Goal: Transaction & Acquisition: Purchase product/service

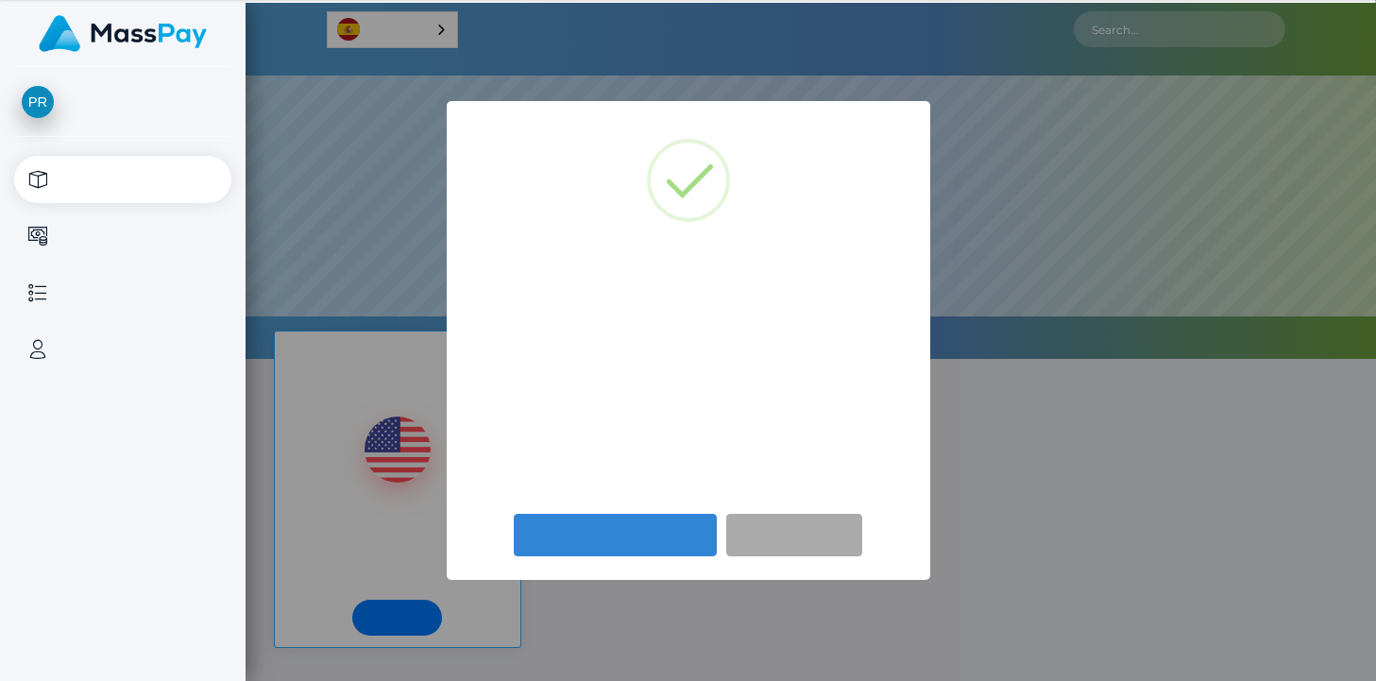
scroll to position [359, 1130]
select select
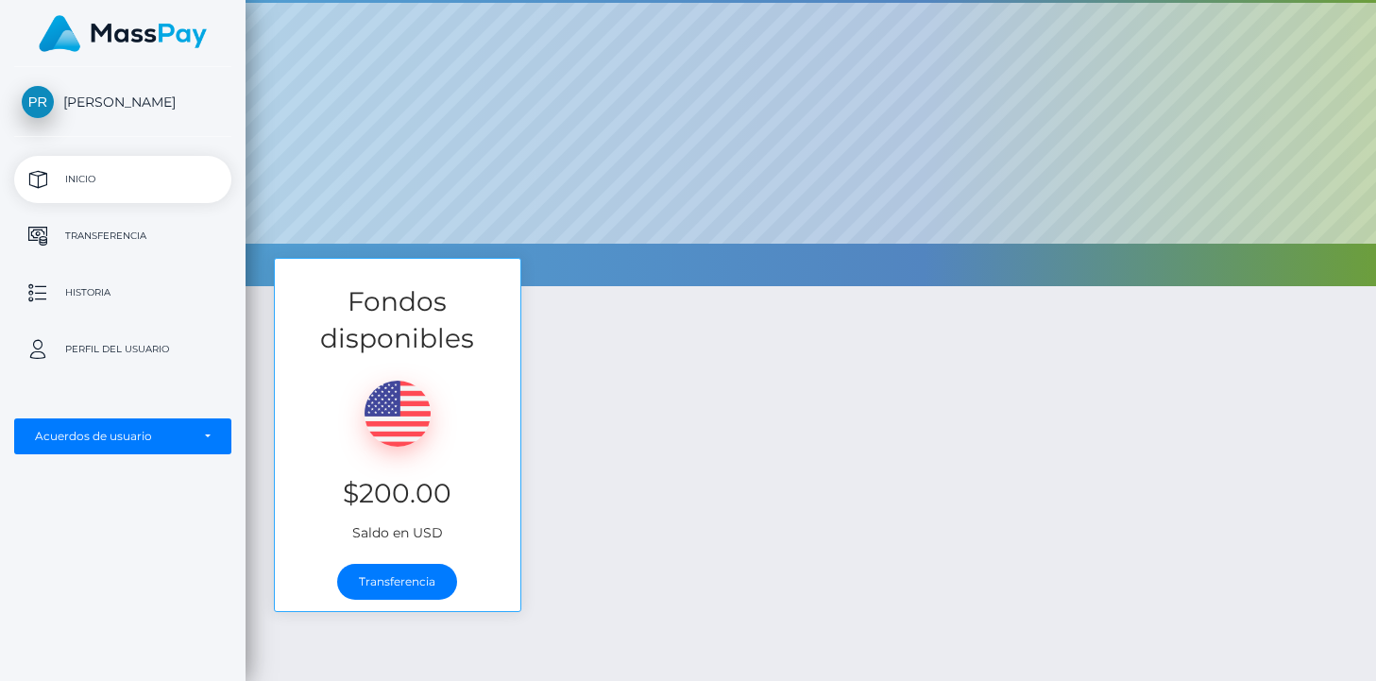
scroll to position [76, 0]
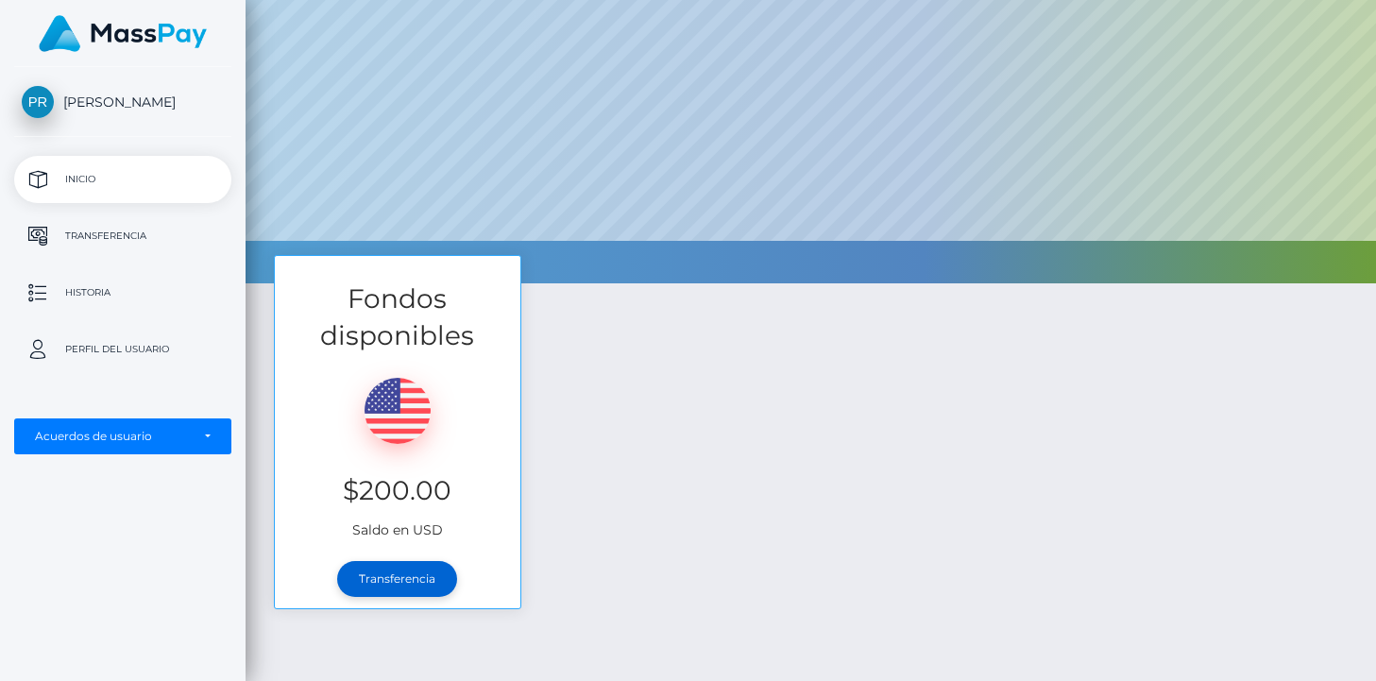
click at [426, 582] on link "Transferencia" at bounding box center [397, 579] width 120 height 36
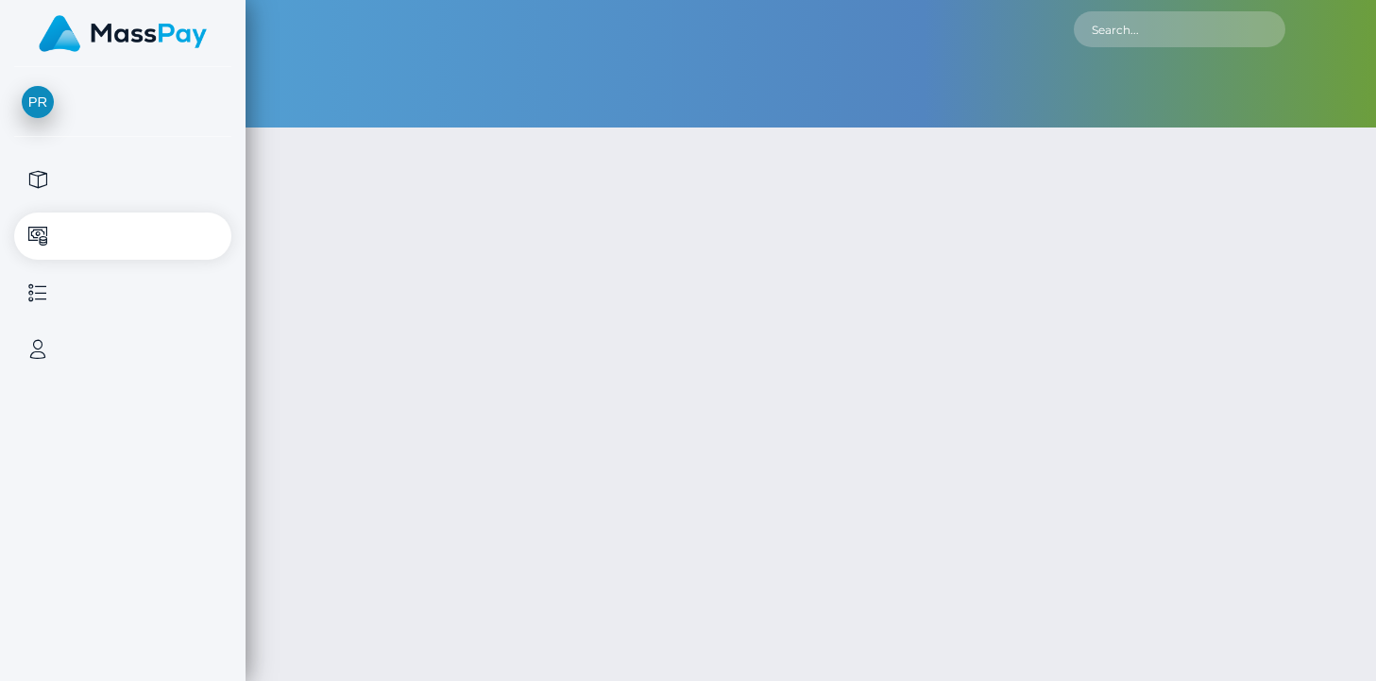
type input "200"
select select
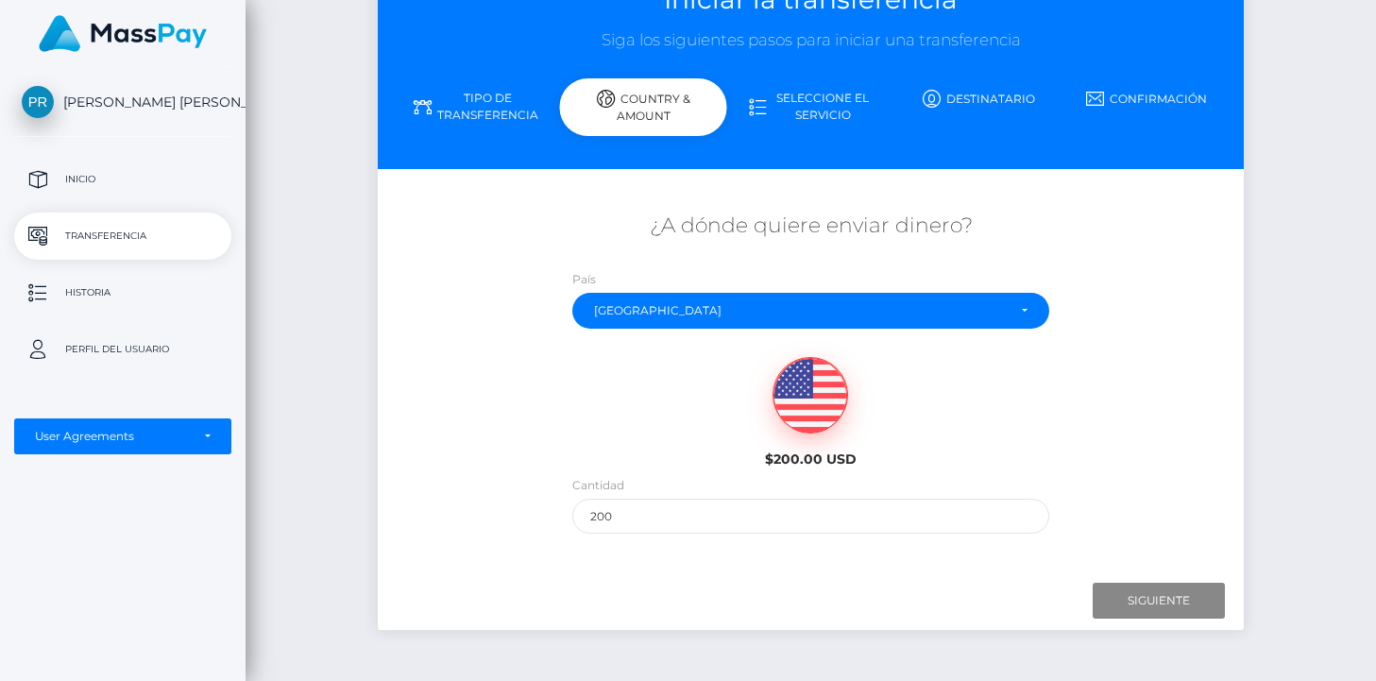
scroll to position [144, 0]
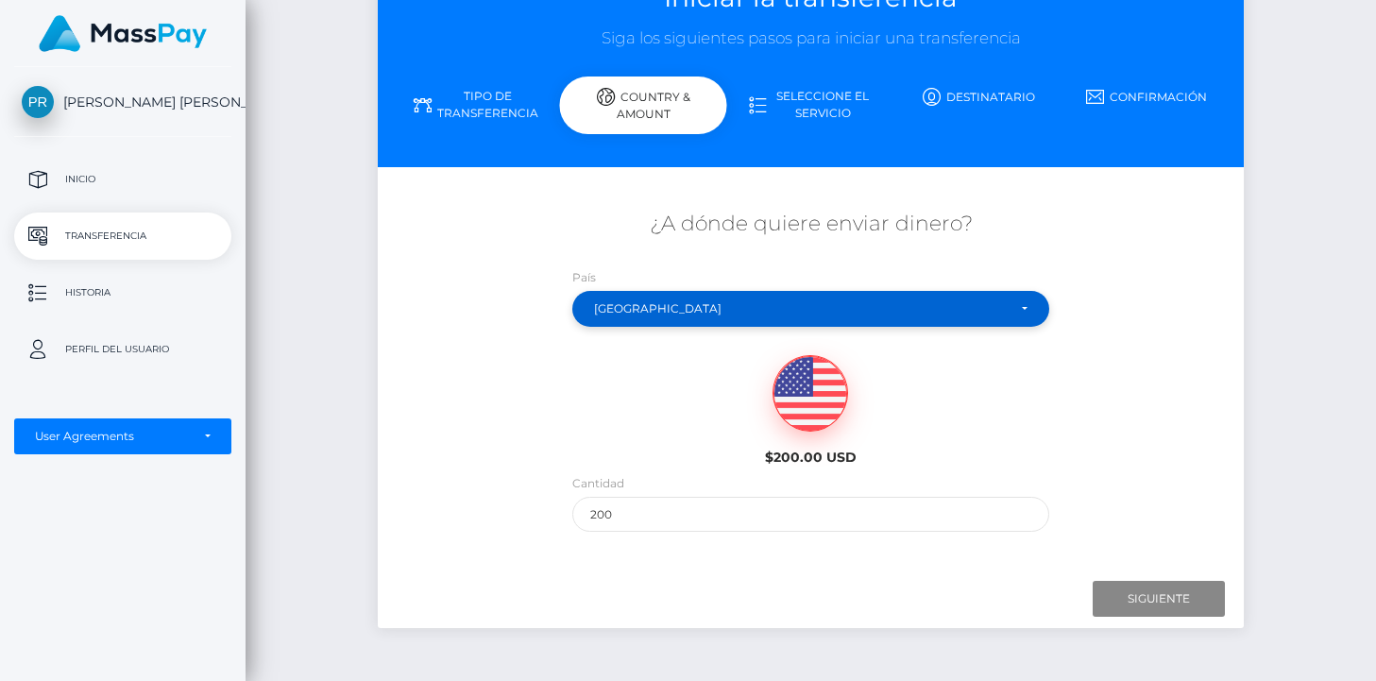
click at [795, 301] on div "[GEOGRAPHIC_DATA]" at bounding box center [800, 308] width 412 height 15
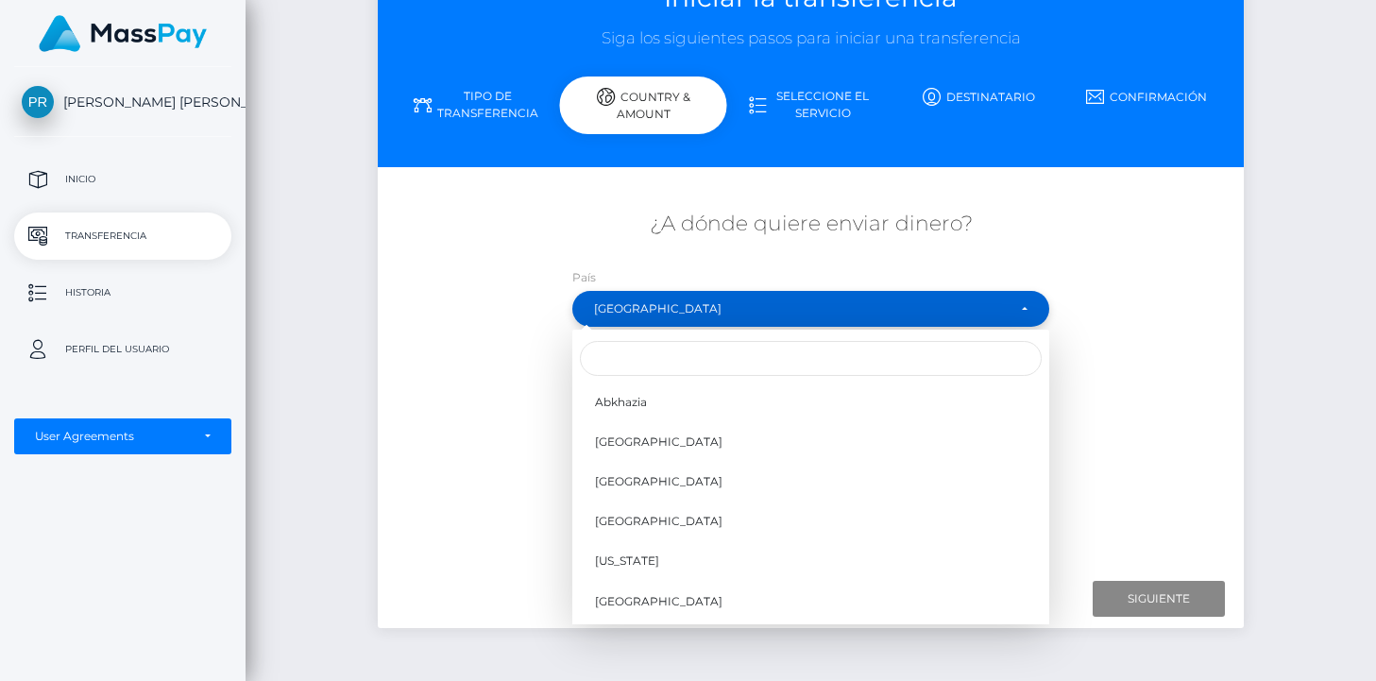
scroll to position [1537, 0]
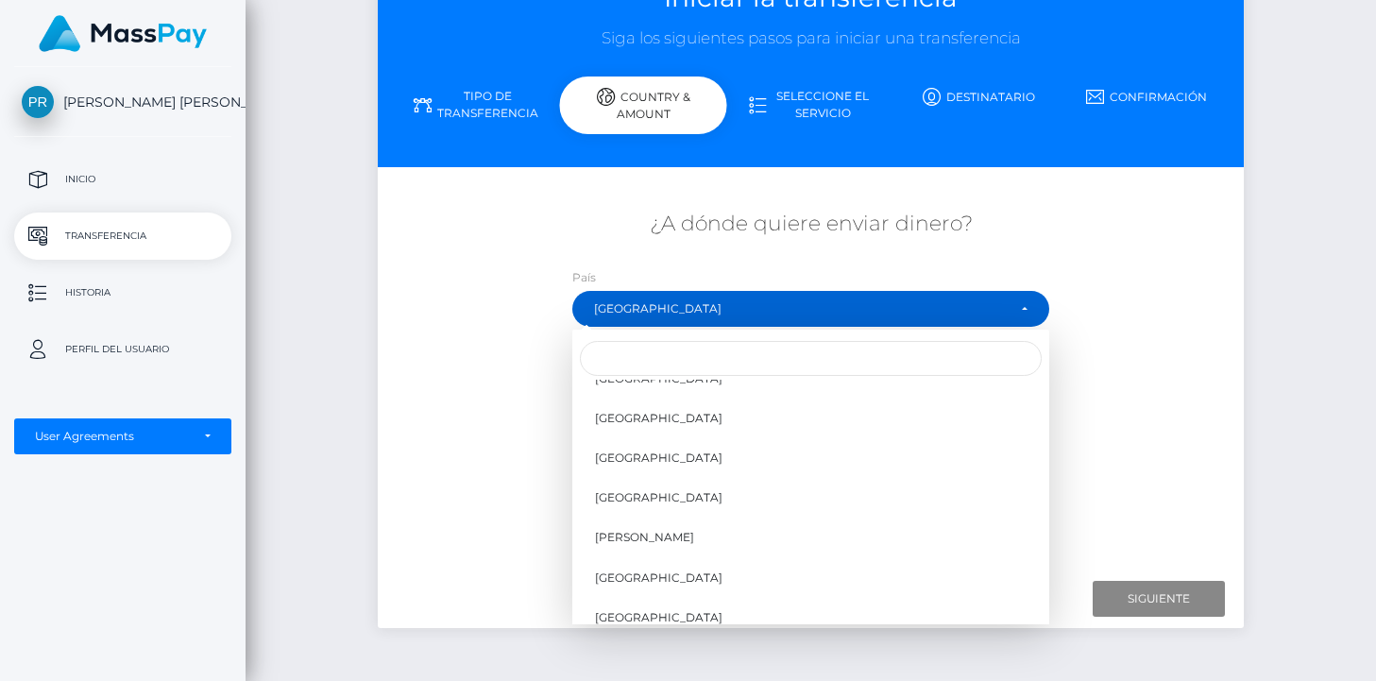
click at [521, 363] on div "$200.00 USD" at bounding box center [810, 404] width 722 height 137
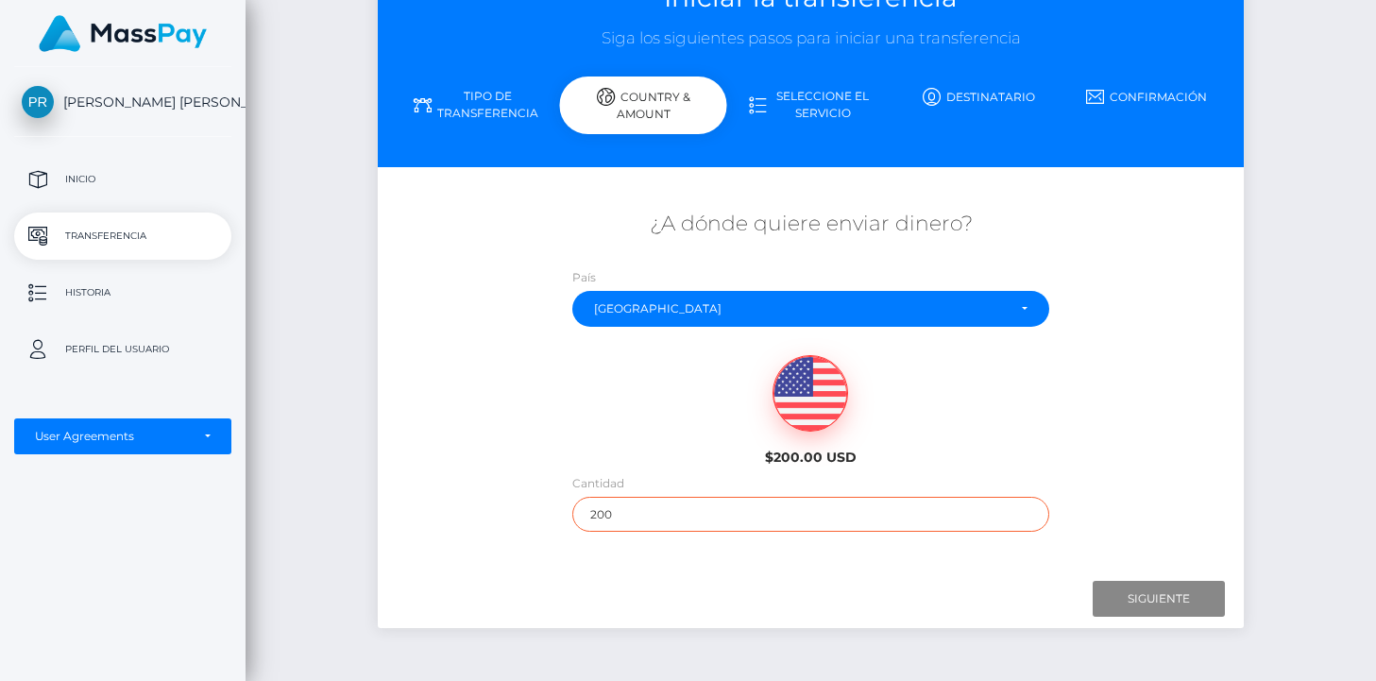
click at [754, 517] on input "200" at bounding box center [810, 514] width 477 height 35
click at [478, 87] on link "Tipo de transferencia" at bounding box center [476, 104] width 168 height 49
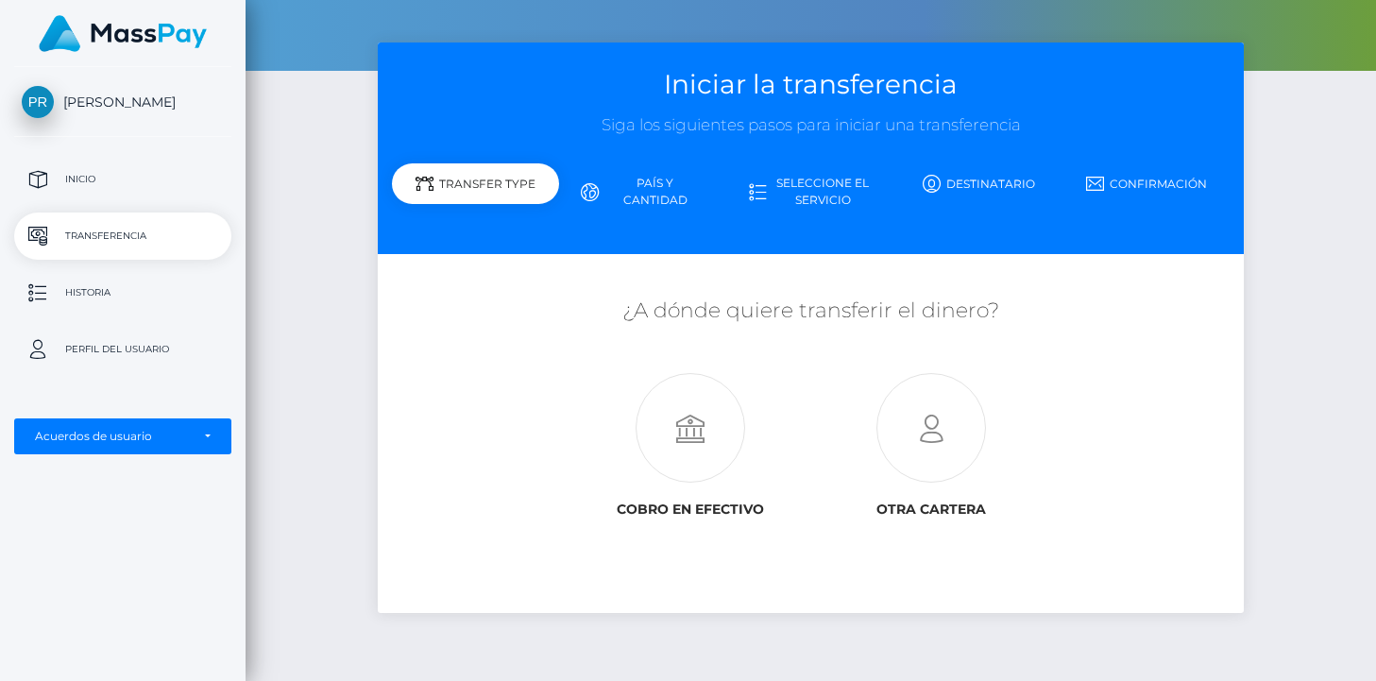
scroll to position [58, 0]
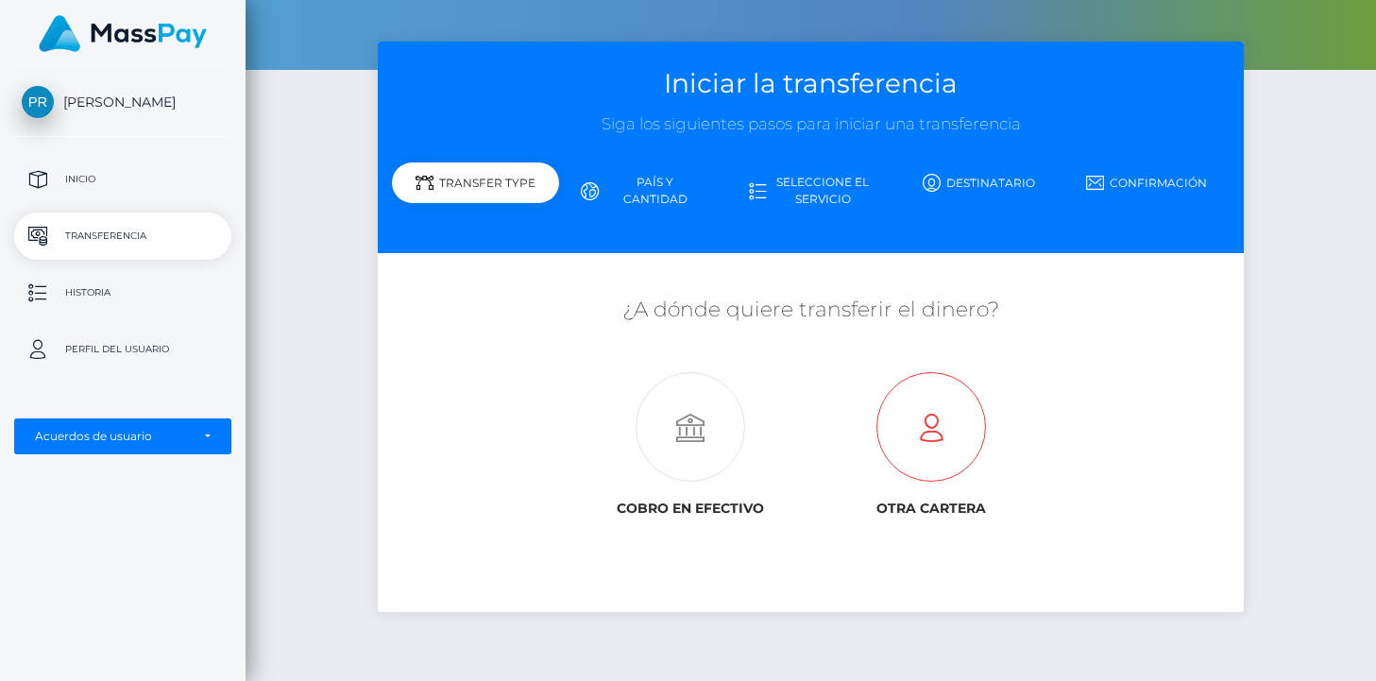
click at [935, 449] on icon at bounding box center [930, 428] width 241 height 110
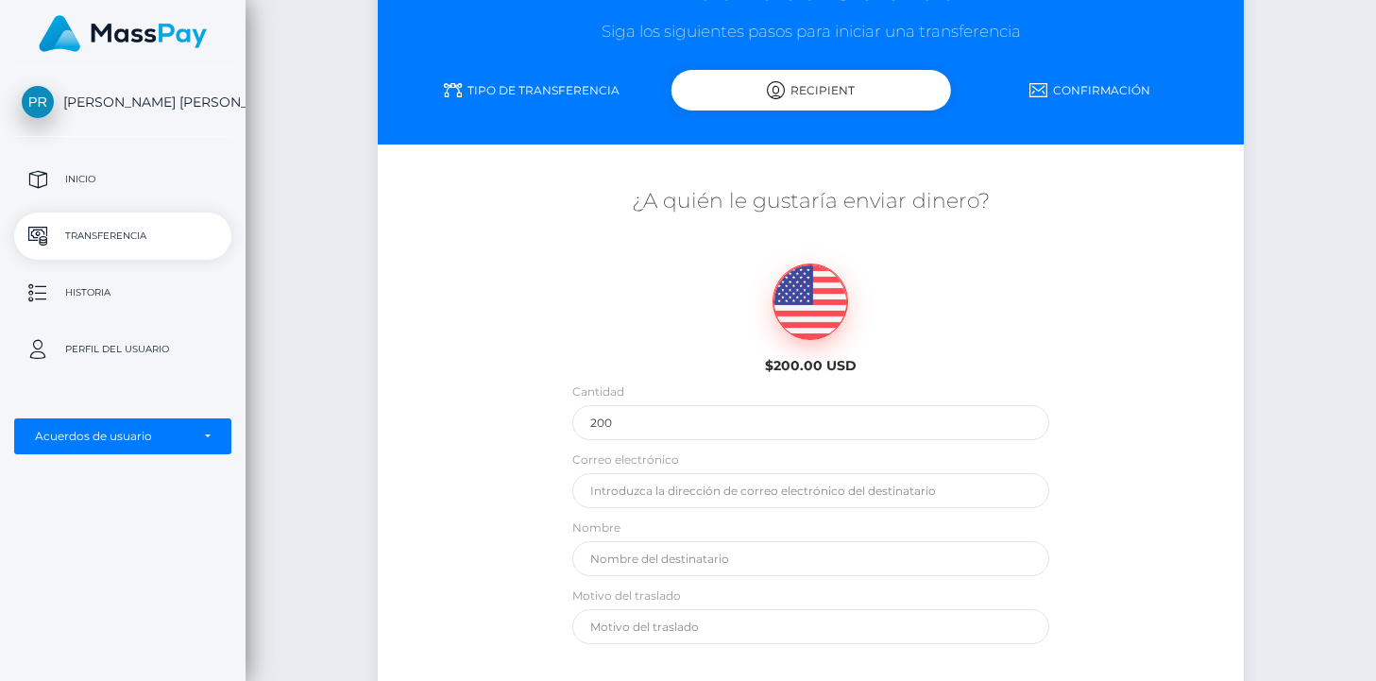
scroll to position [149, 0]
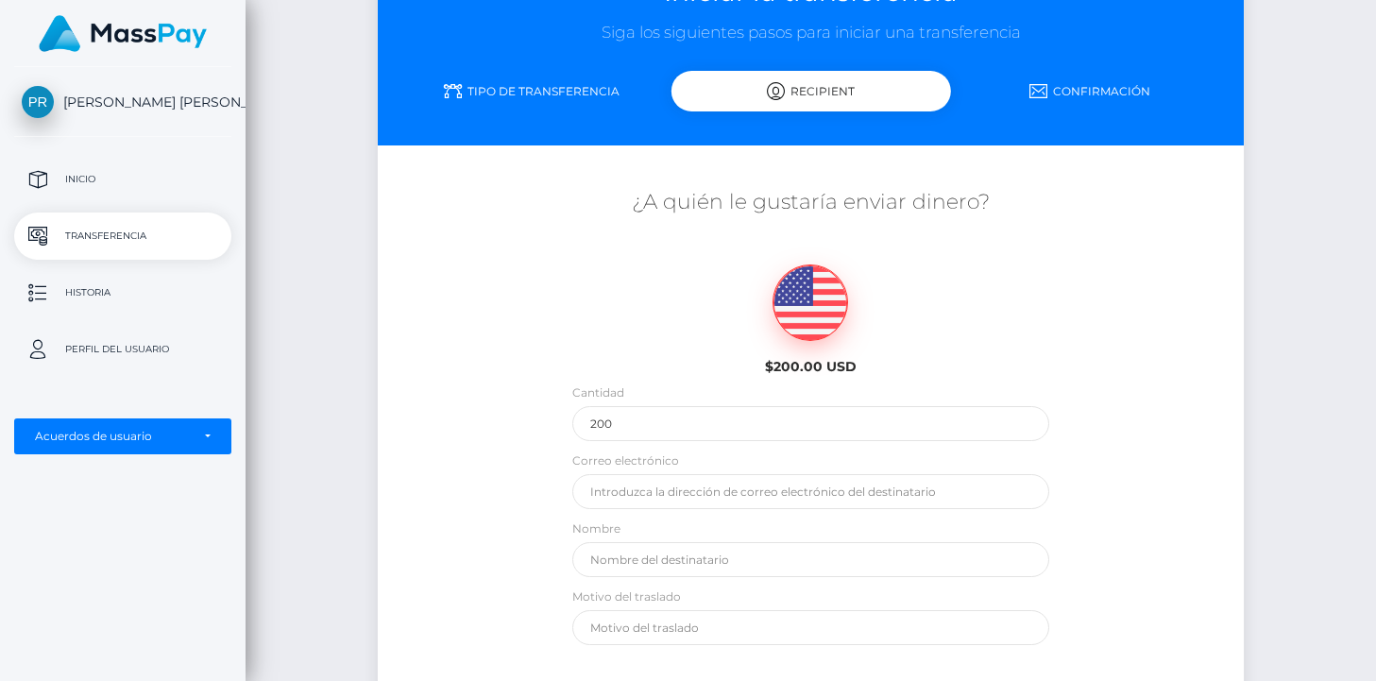
click at [547, 80] on link "Tipo de transferencia" at bounding box center [531, 91] width 279 height 33
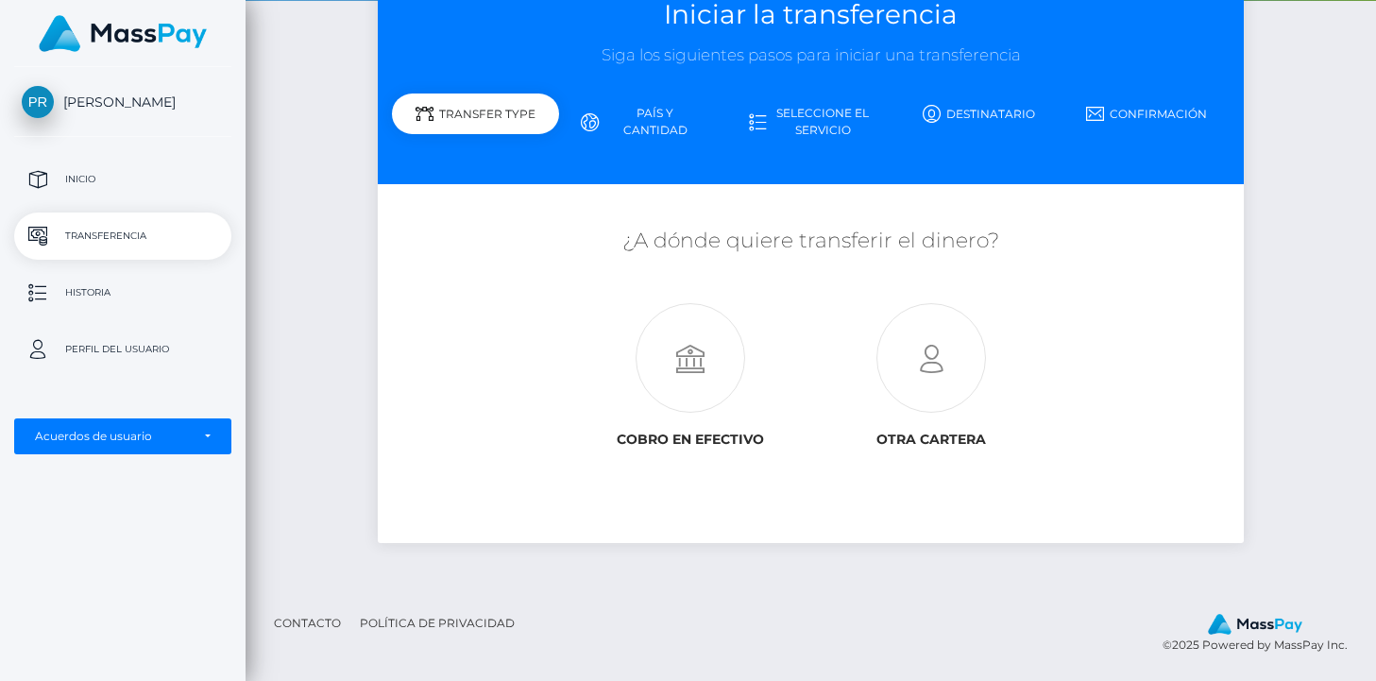
scroll to position [126, 0]
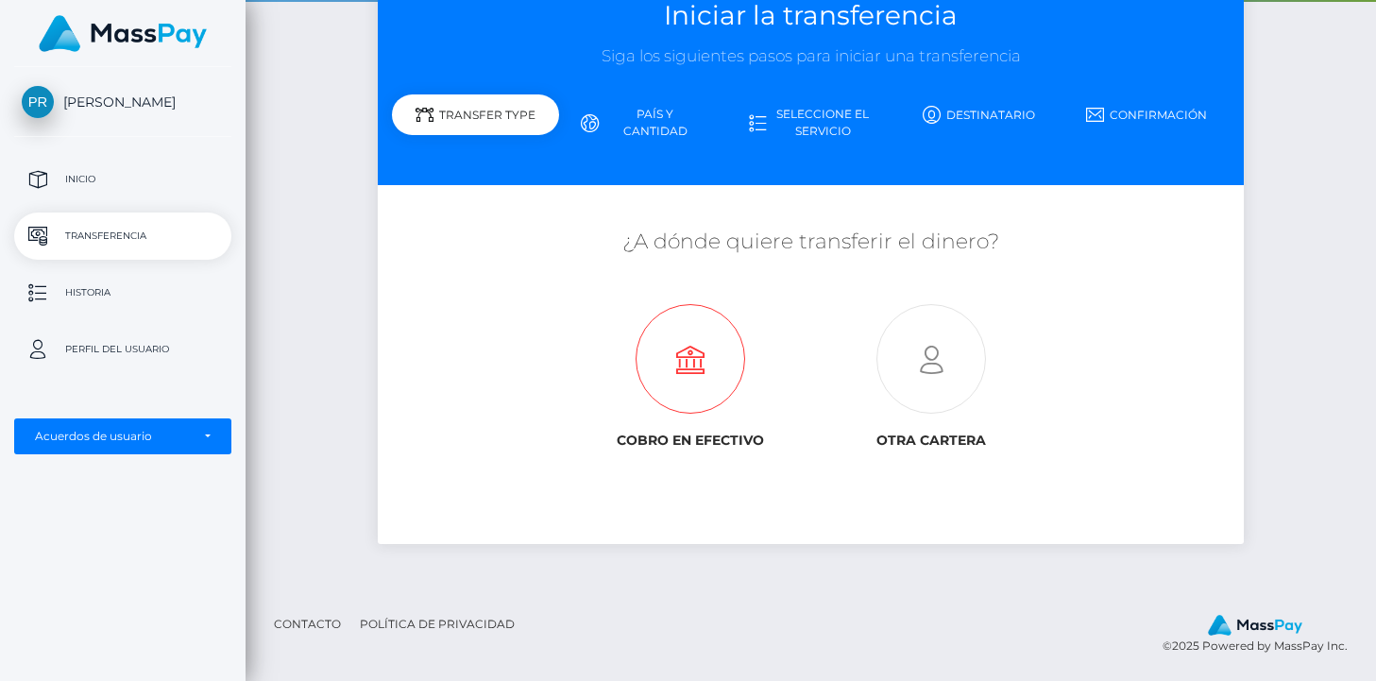
click at [697, 359] on icon at bounding box center [690, 360] width 241 height 110
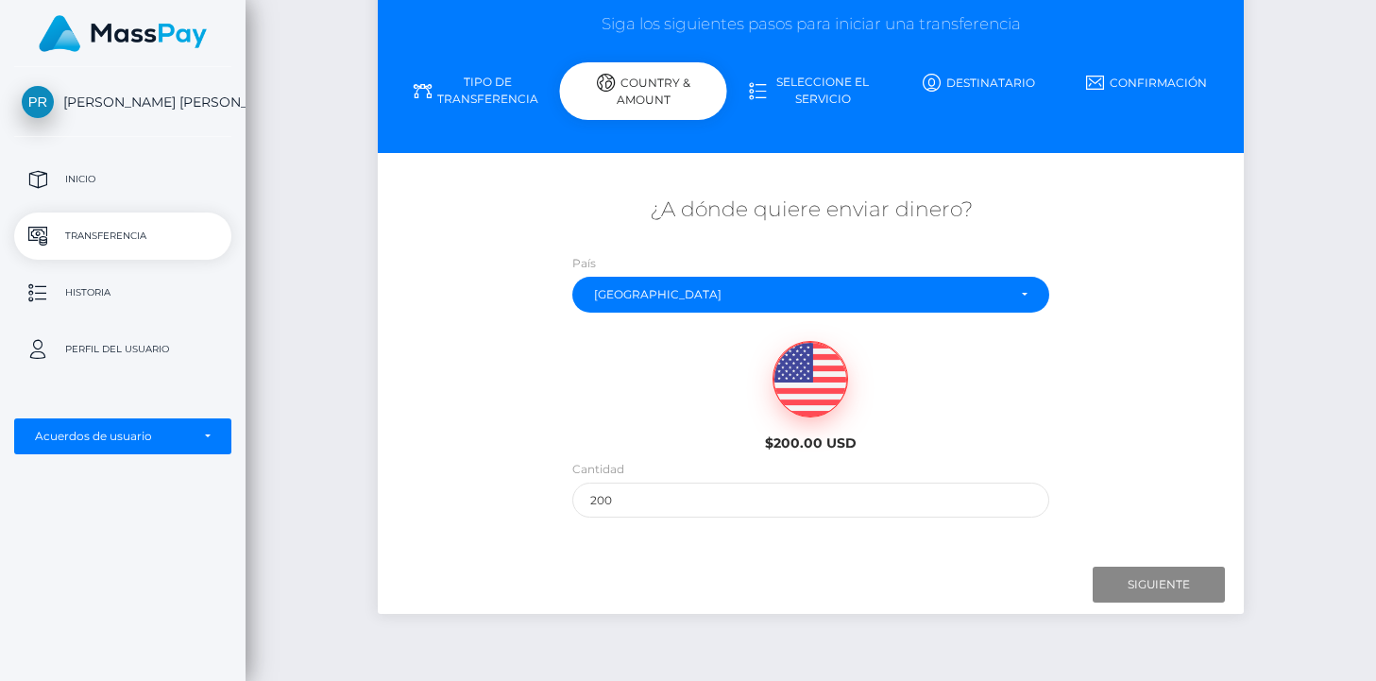
scroll to position [158, 0]
click at [754, 506] on input "200" at bounding box center [810, 499] width 477 height 35
click at [1143, 588] on input "Next" at bounding box center [1158, 584] width 132 height 36
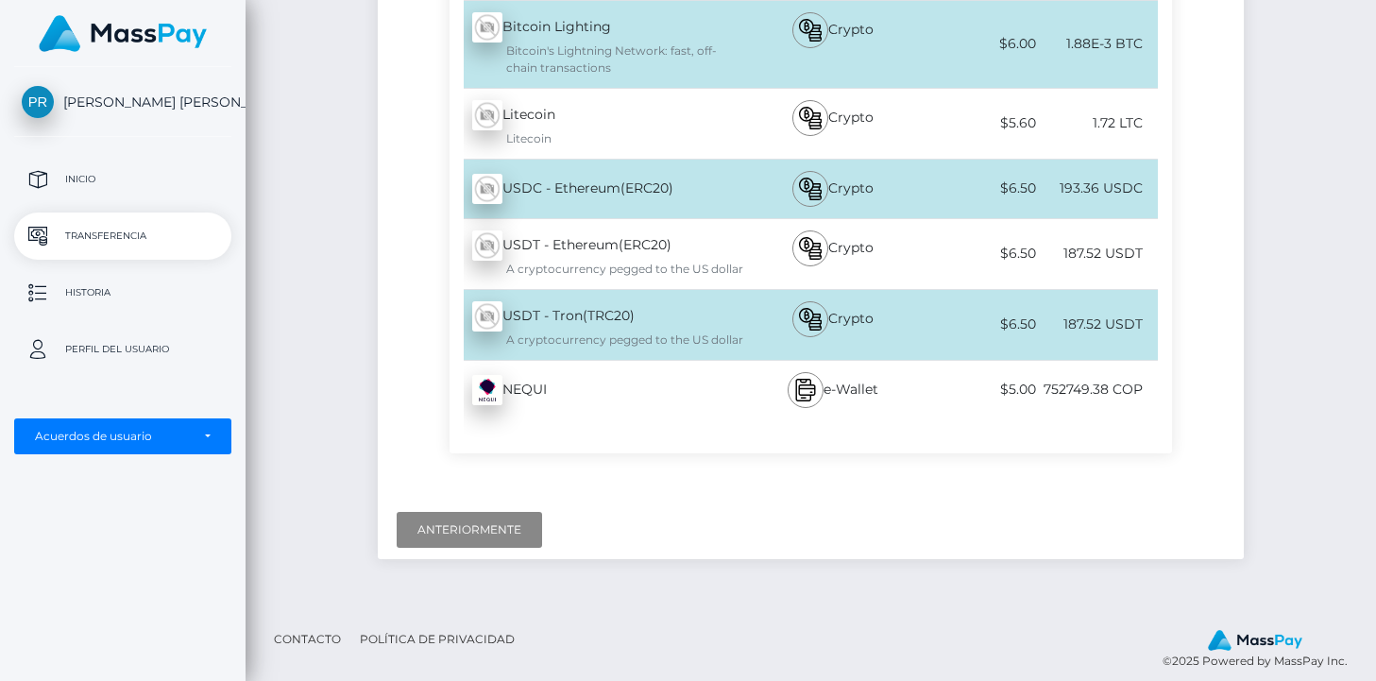
scroll to position [5313, 0]
click at [559, 304] on div "USDT - Tron(TRC20) - USDT A cryptocurrency pegged to the US dollar" at bounding box center [596, 326] width 295 height 70
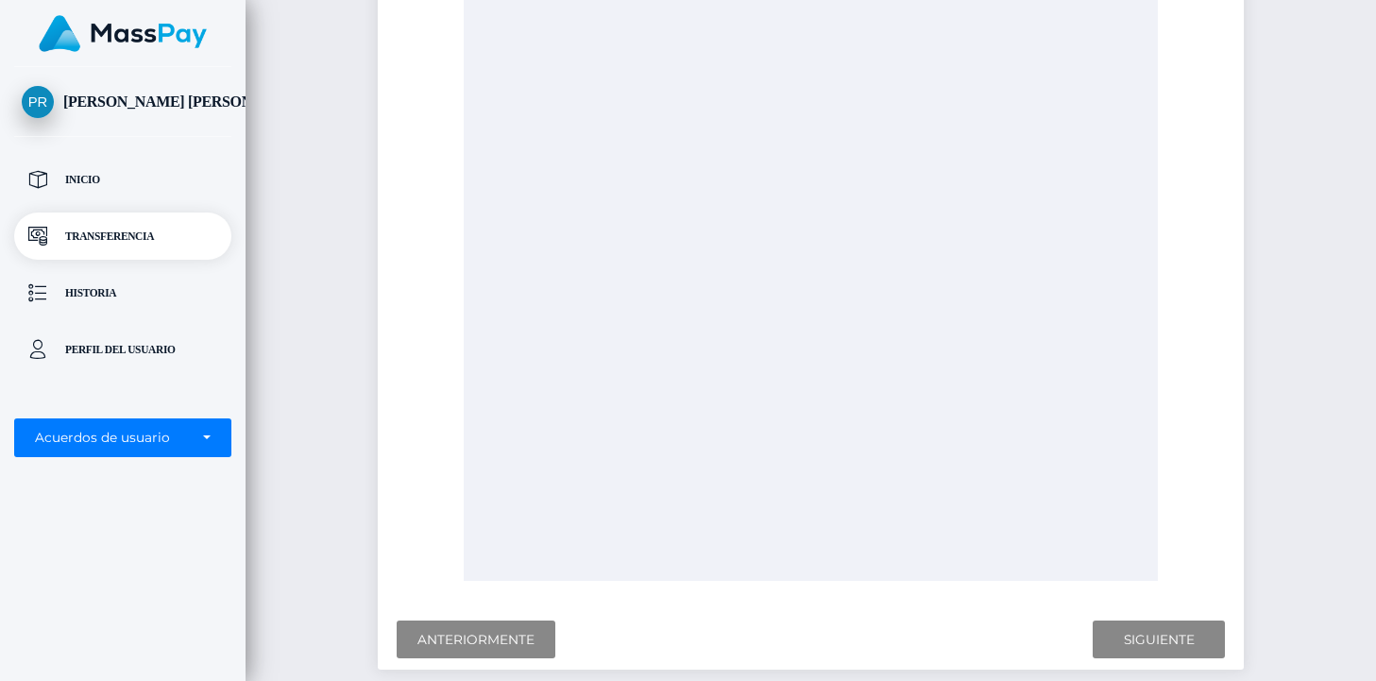
scroll to position [469, 0]
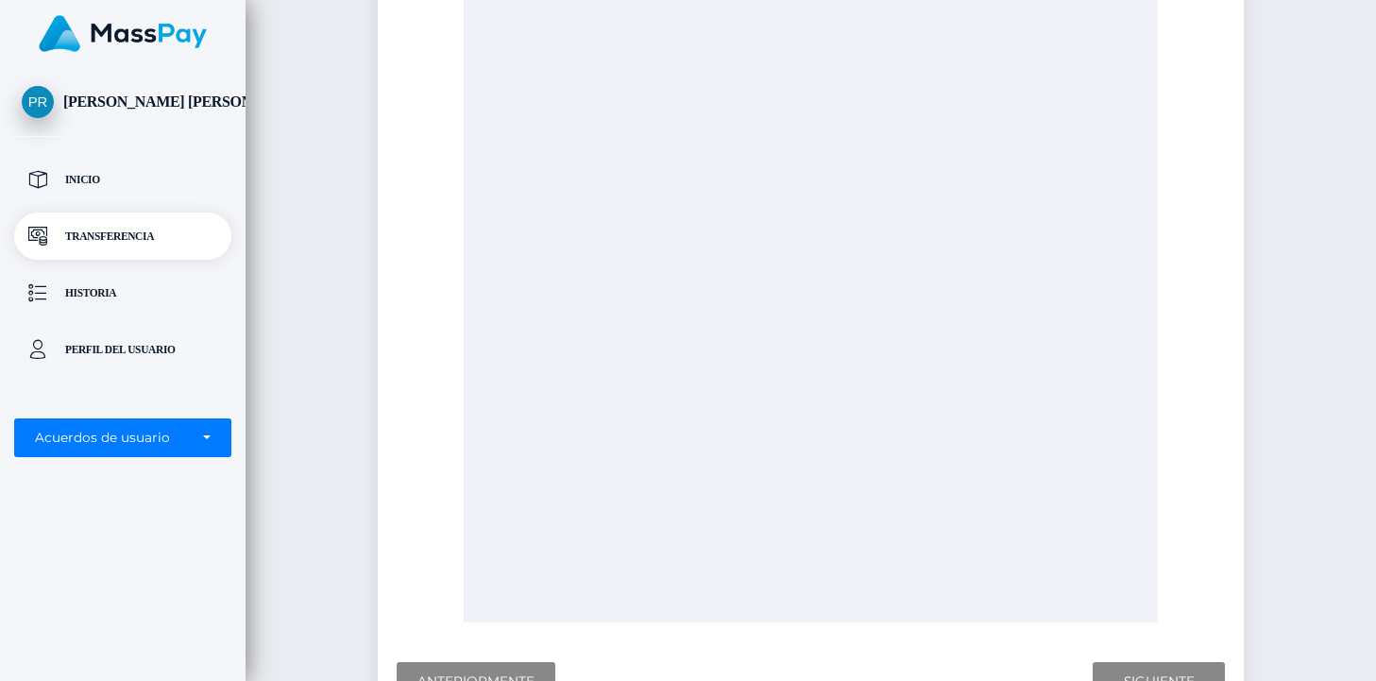
click at [777, 248] on div at bounding box center [811, 281] width 694 height 681
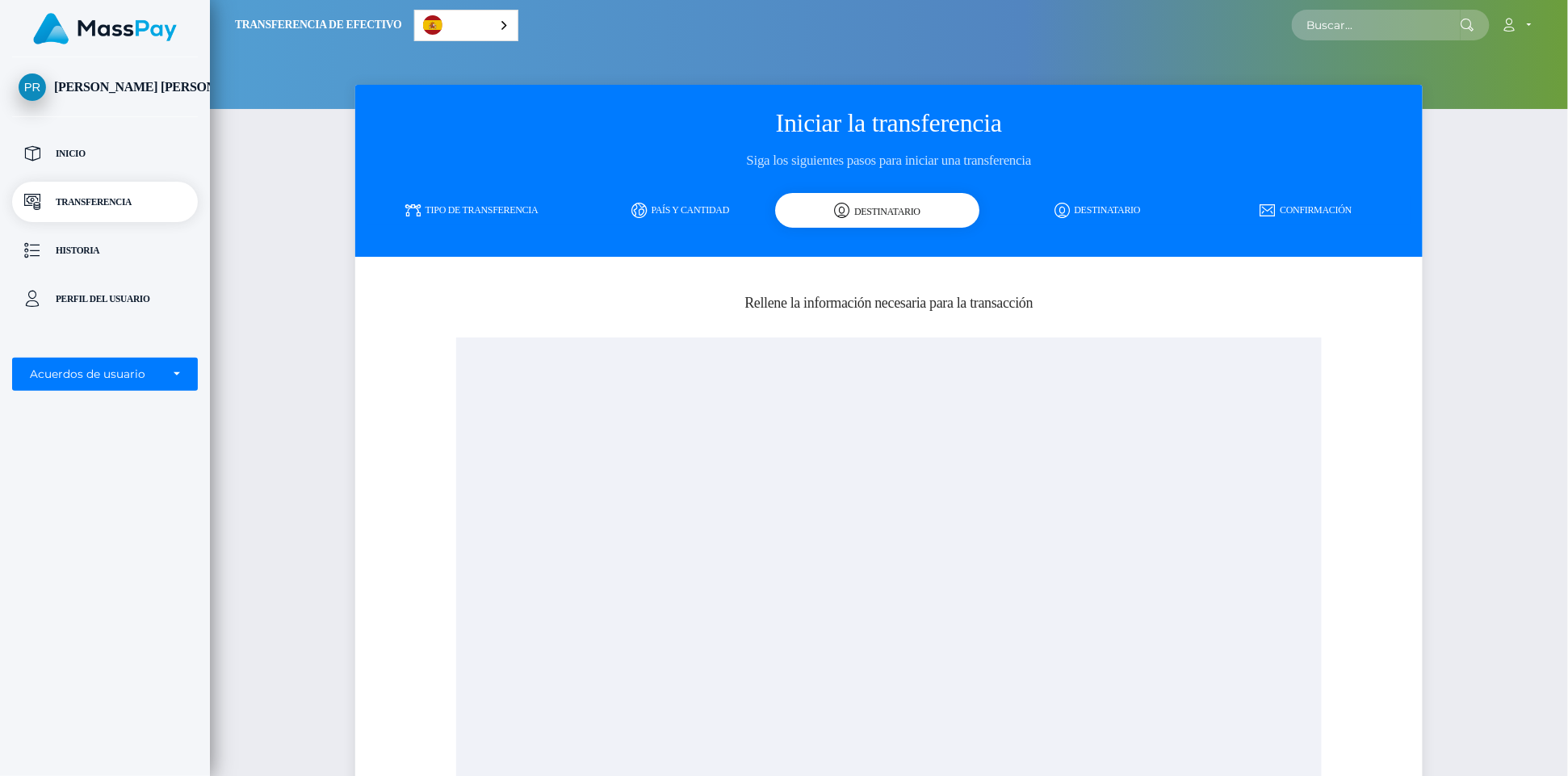
scroll to position [0, 0]
